Goal: Task Accomplishment & Management: Manage account settings

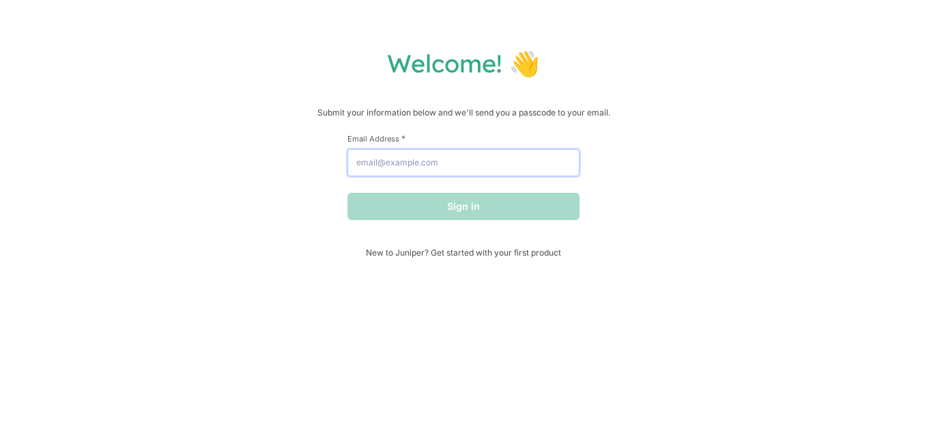
drag, startPoint x: 0, startPoint y: 0, endPoint x: 534, endPoint y: 165, distance: 559.0
click at [534, 165] on input "Email Address *" at bounding box center [464, 162] width 232 height 27
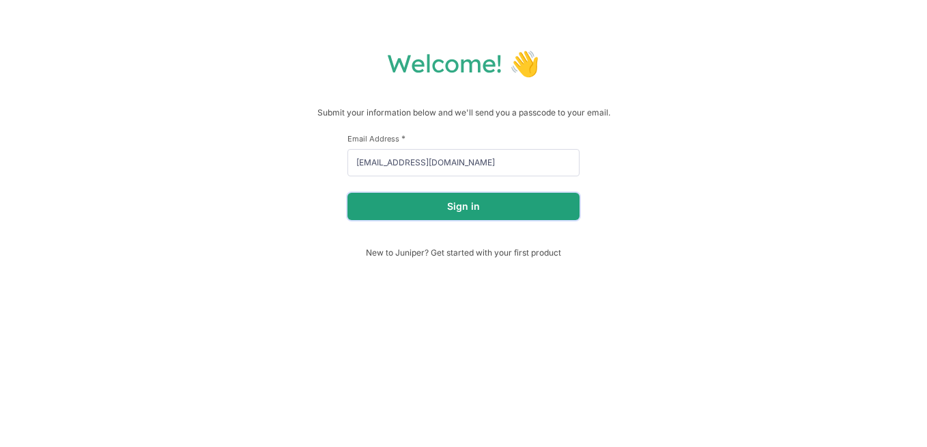
click at [443, 213] on button "Sign in" at bounding box center [464, 206] width 232 height 27
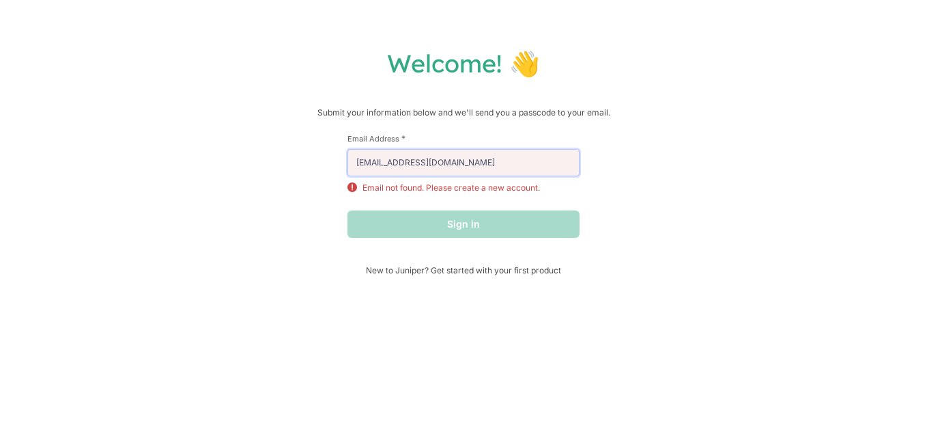
click at [520, 168] on input "[EMAIL_ADDRESS][DOMAIN_NAME]" at bounding box center [464, 162] width 232 height 27
click at [501, 169] on input "[EMAIL_ADDRESS][DOMAIN_NAME]" at bounding box center [464, 162] width 232 height 27
click at [393, 167] on input "[EMAIL_ADDRESS][DOMAIN_NAME]" at bounding box center [464, 162] width 232 height 27
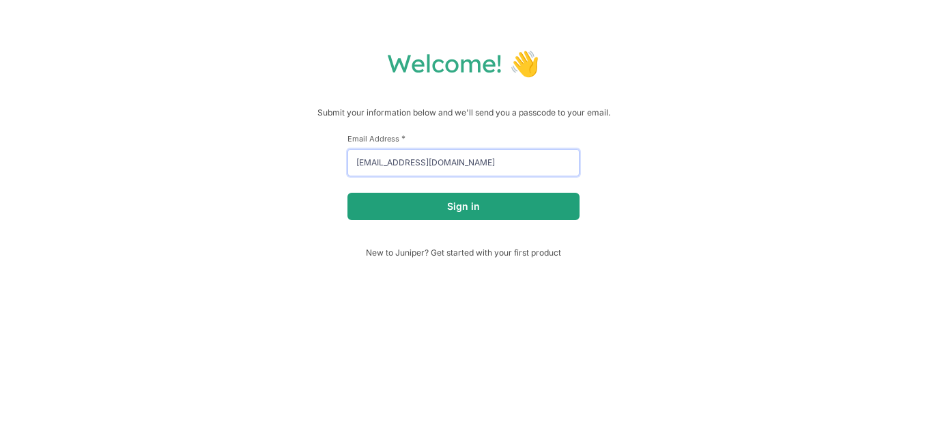
type input "[EMAIL_ADDRESS][DOMAIN_NAME]"
click at [509, 203] on button "Sign in" at bounding box center [464, 206] width 232 height 27
